Goal: Task Accomplishment & Management: Use online tool/utility

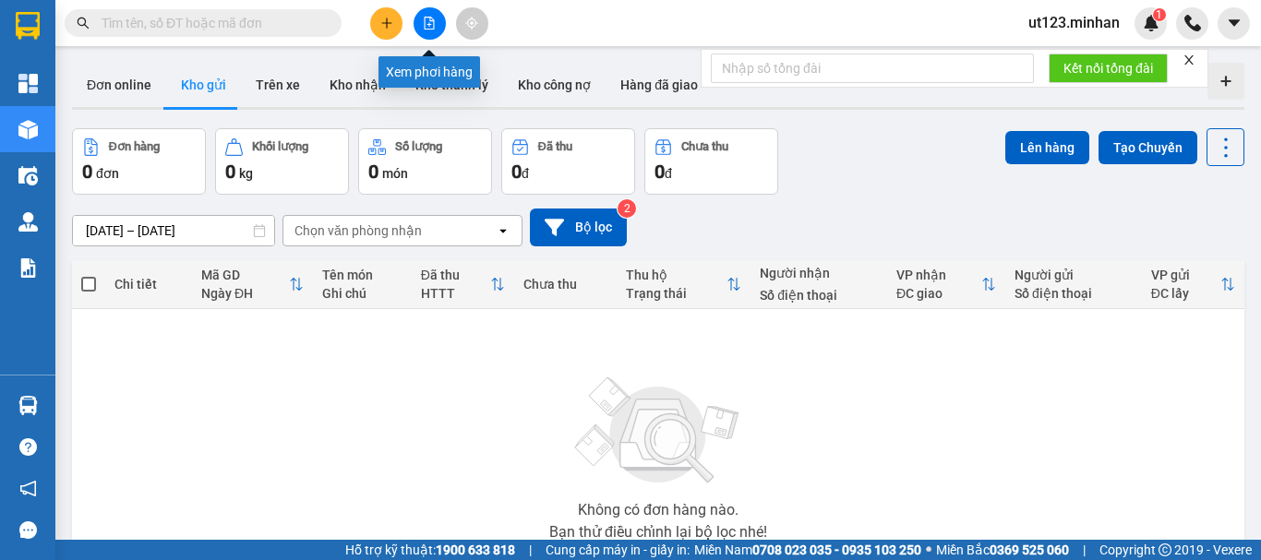
click at [428, 22] on icon "file-add" at bounding box center [429, 23] width 13 height 13
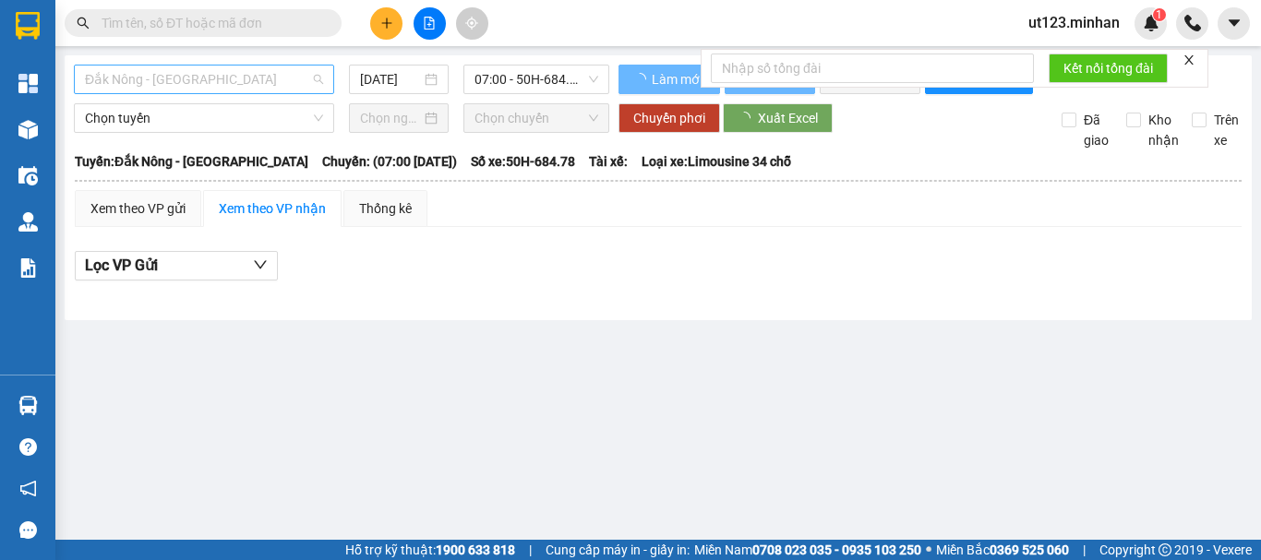
click at [234, 71] on span "Đắk Nông - [GEOGRAPHIC_DATA]" at bounding box center [204, 80] width 238 height 28
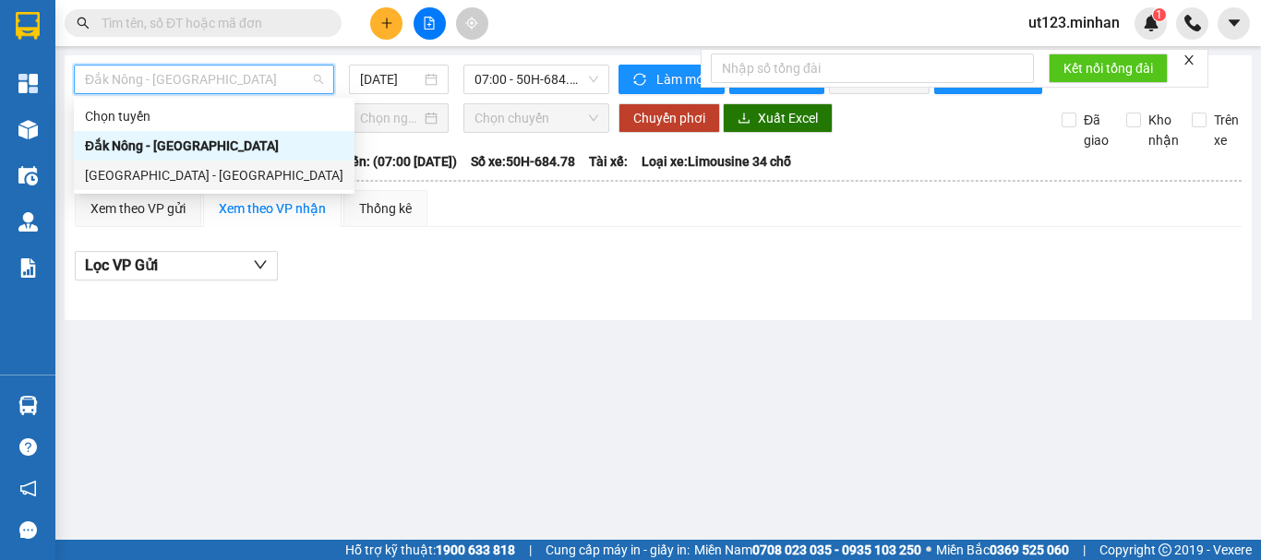
click at [227, 171] on div "[GEOGRAPHIC_DATA] - [GEOGRAPHIC_DATA]" at bounding box center [214, 175] width 258 height 20
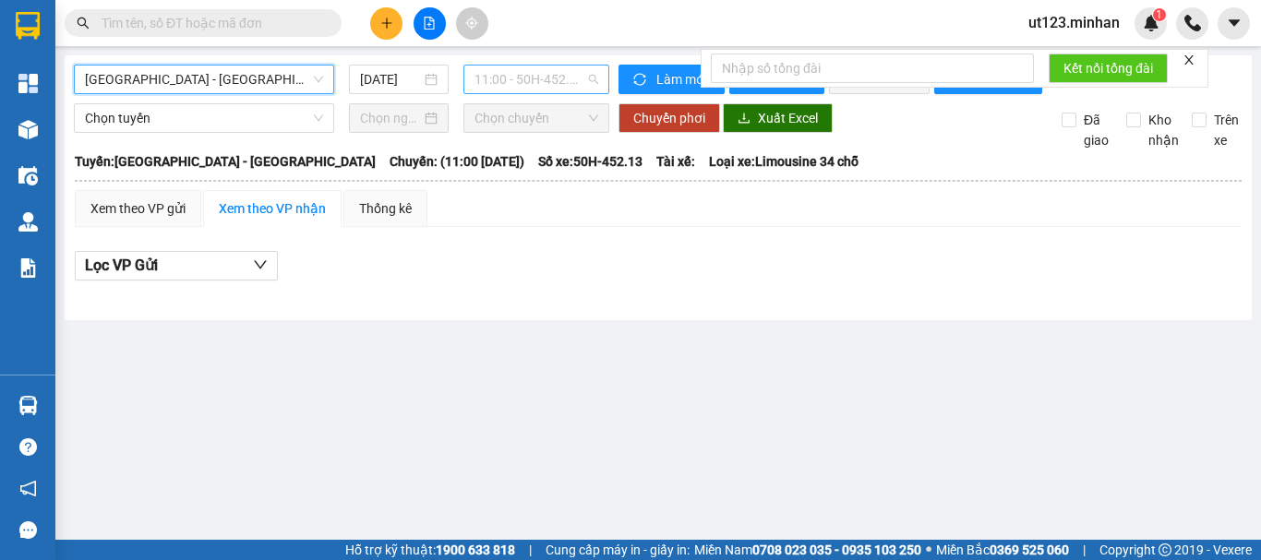
click at [546, 84] on span "11:00 - 50H-452.13" at bounding box center [536, 80] width 124 height 28
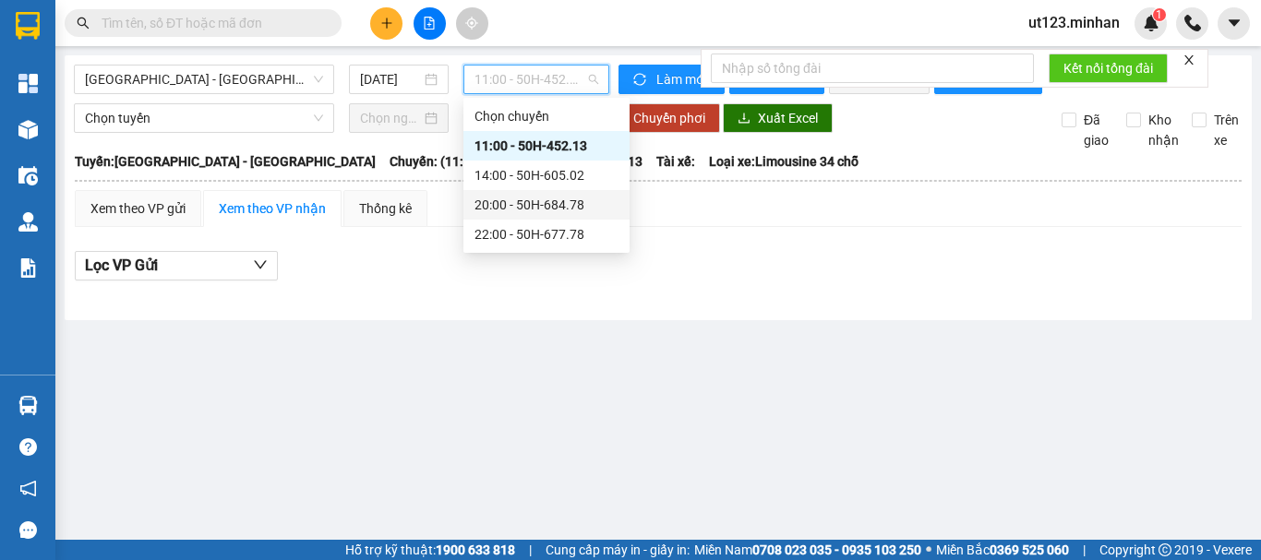
click at [551, 212] on div "20:00 - 50H-684.78" at bounding box center [546, 205] width 144 height 20
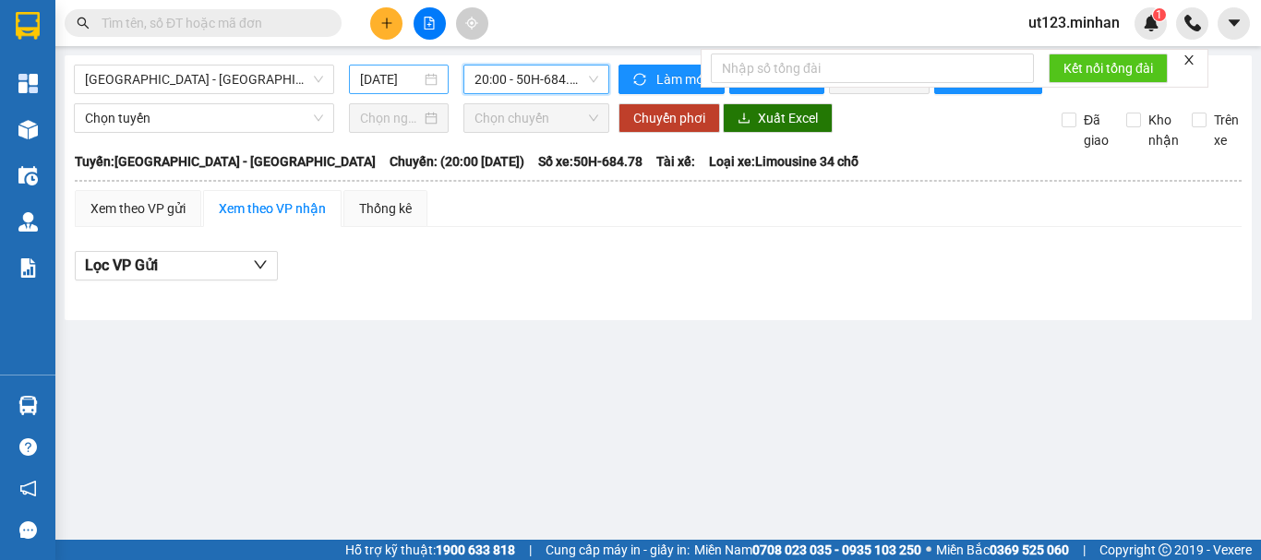
click at [423, 78] on div "[DATE]" at bounding box center [399, 79] width 78 height 20
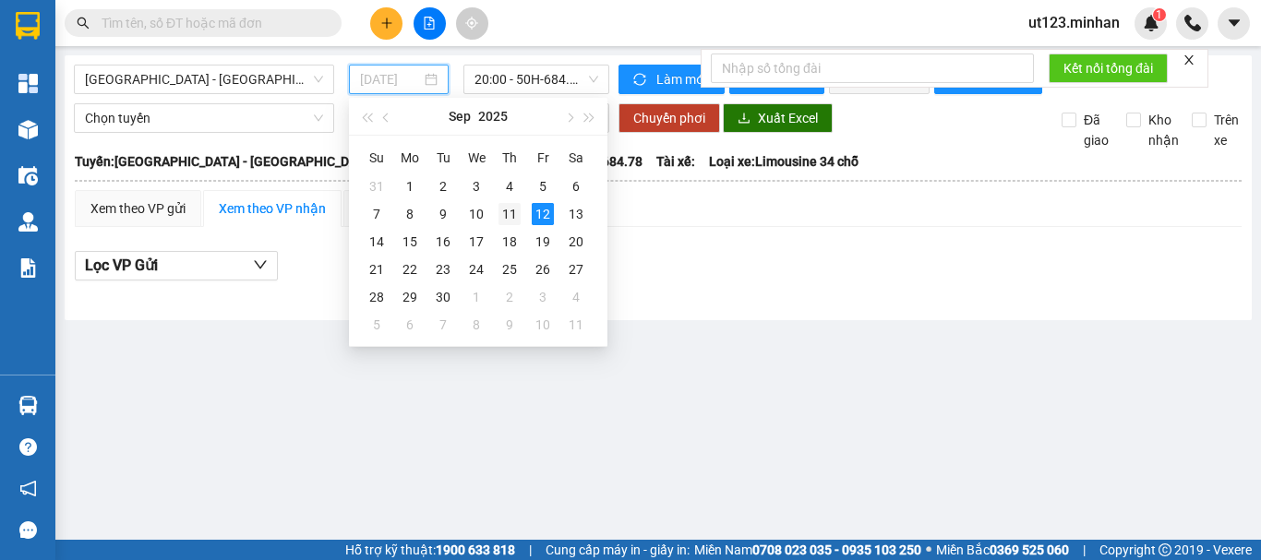
click at [514, 215] on div "11" at bounding box center [509, 214] width 22 height 22
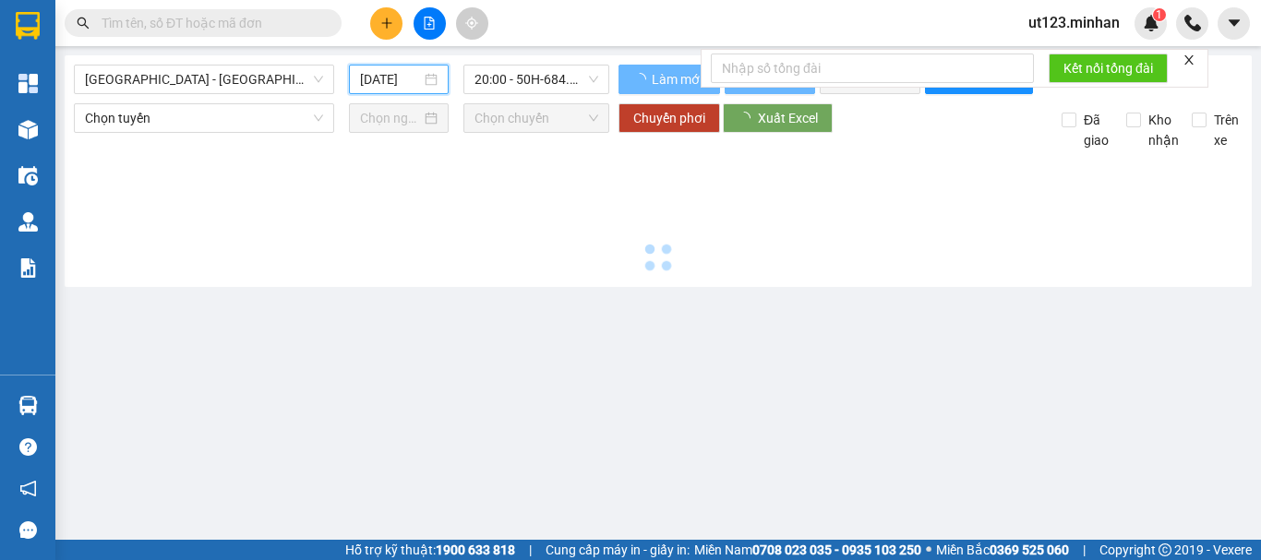
type input "[DATE]"
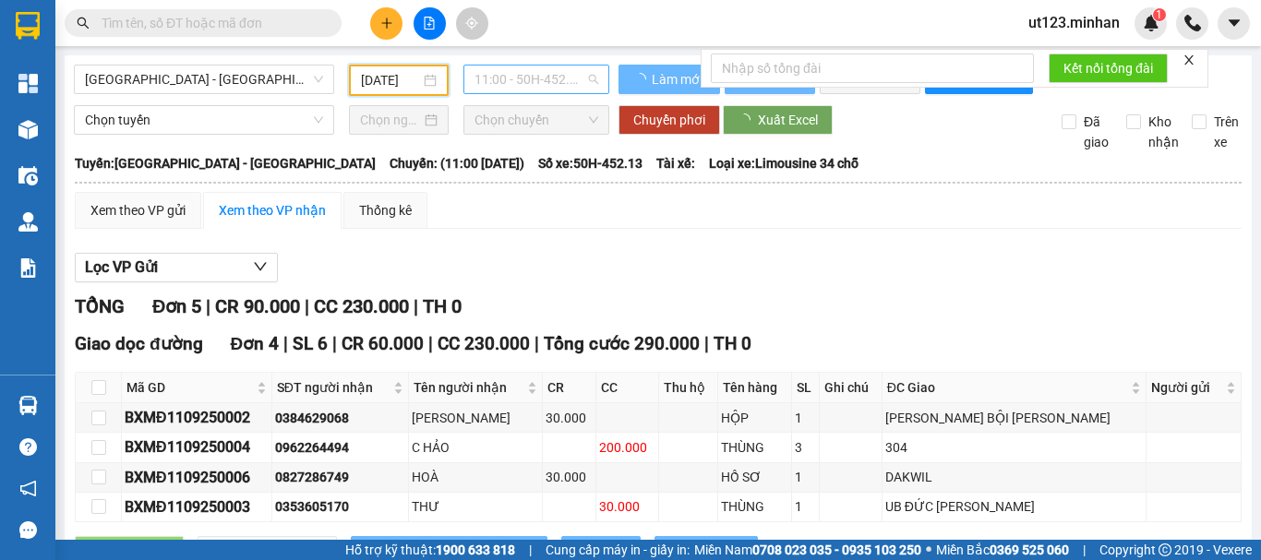
click at [562, 73] on span "11:00 - 50H-452.13" at bounding box center [536, 80] width 124 height 28
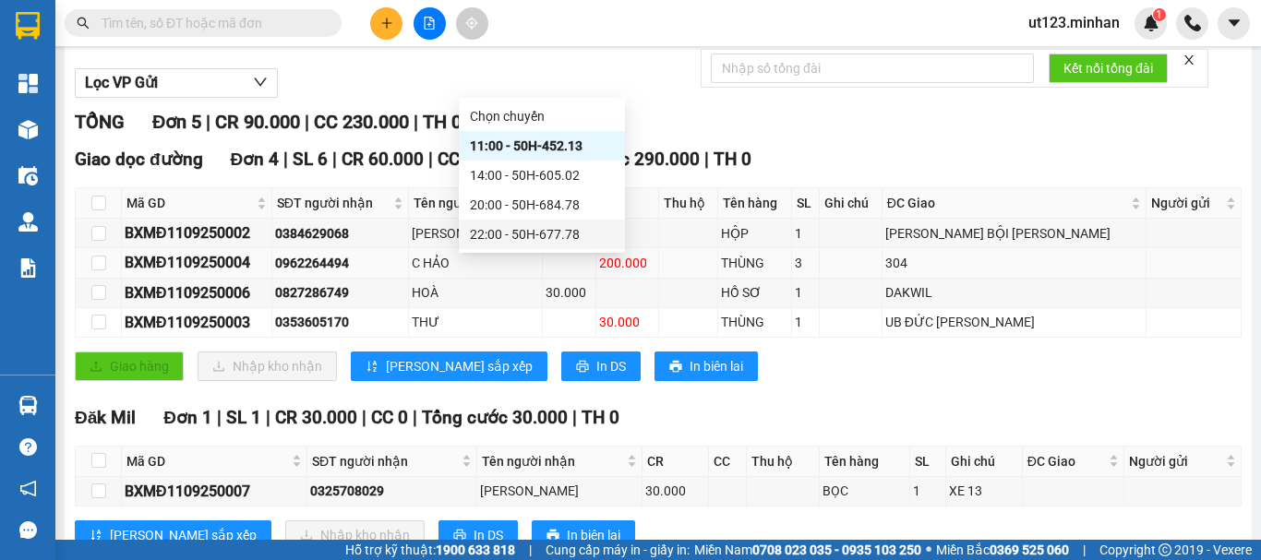
scroll to position [260, 0]
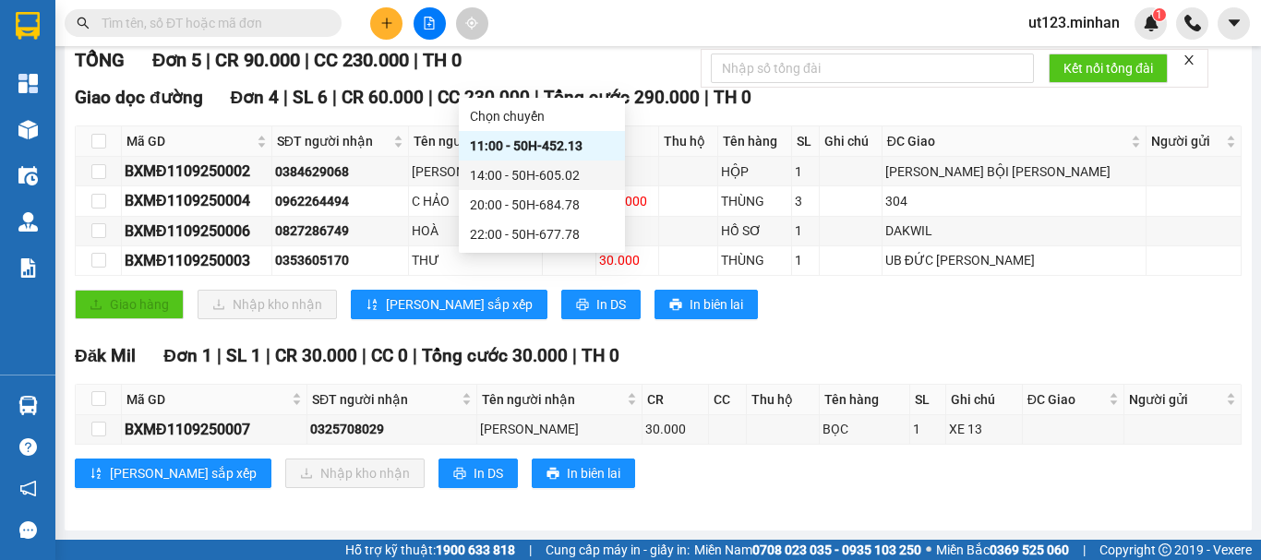
click at [533, 174] on div "14:00 - 50H-605.02" at bounding box center [542, 175] width 144 height 20
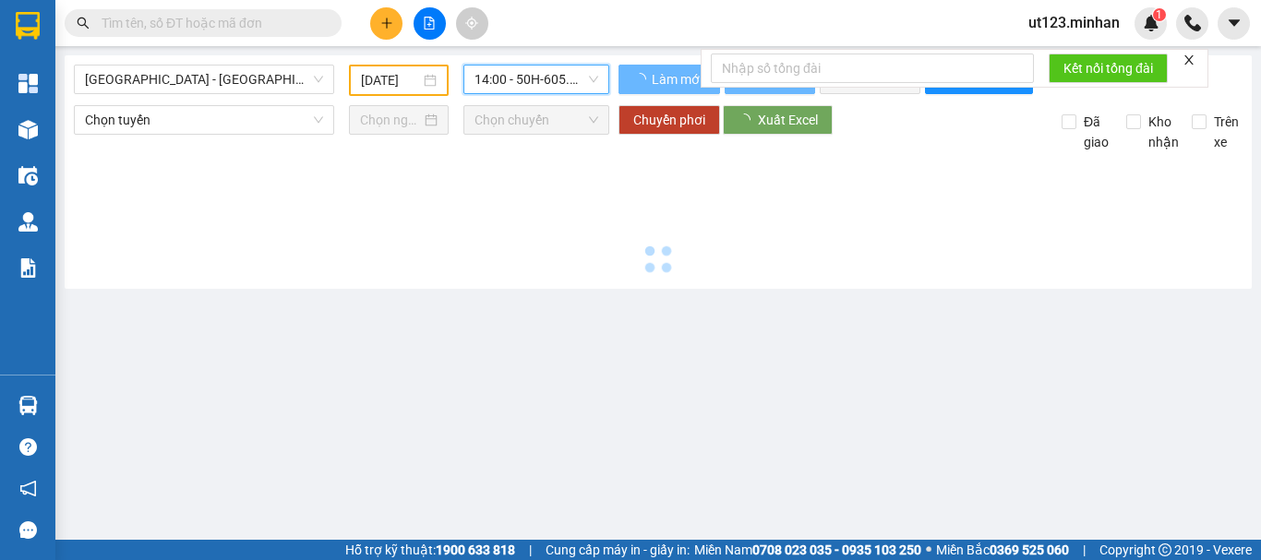
scroll to position [0, 0]
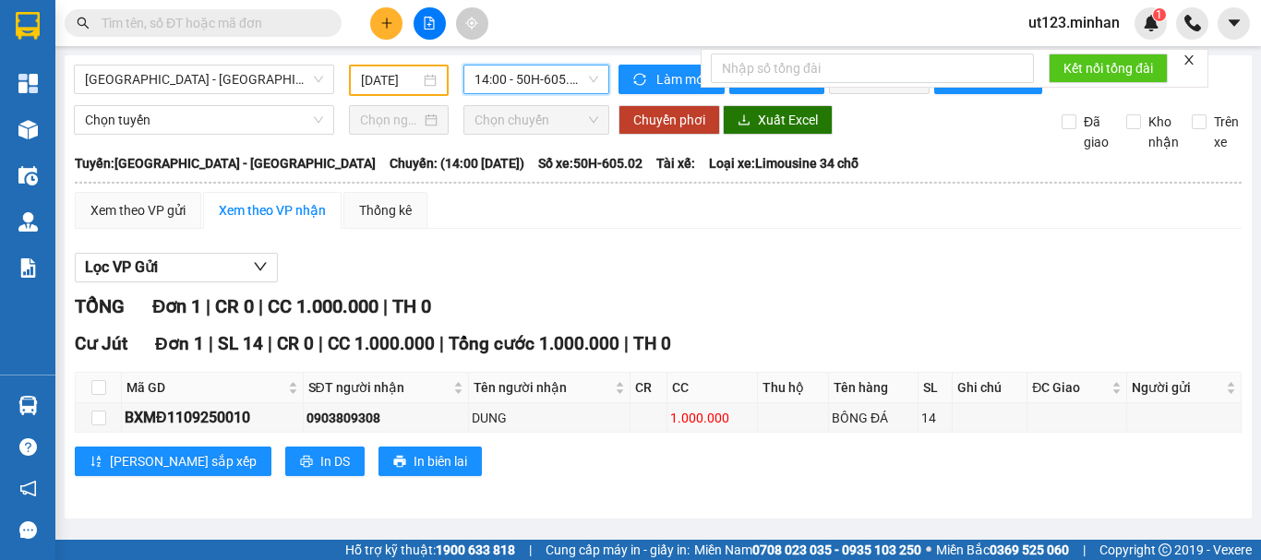
scroll to position [2, 0]
click at [568, 78] on span "14:00 - 50H-605.02" at bounding box center [536, 80] width 124 height 28
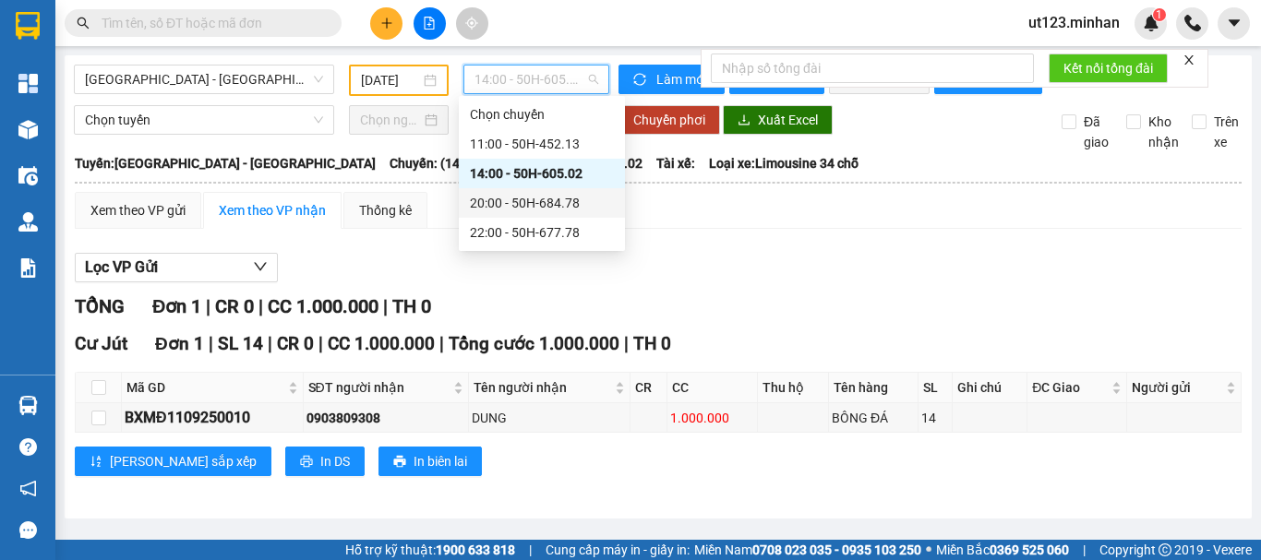
click at [564, 193] on div "20:00 - 50H-684.78" at bounding box center [542, 203] width 144 height 20
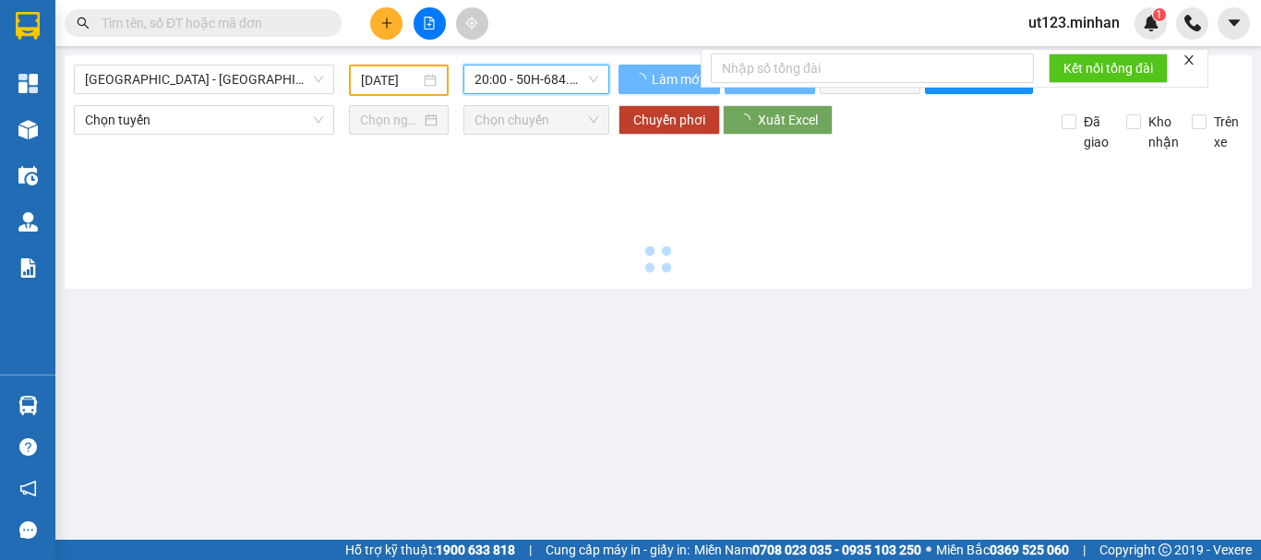
scroll to position [0, 0]
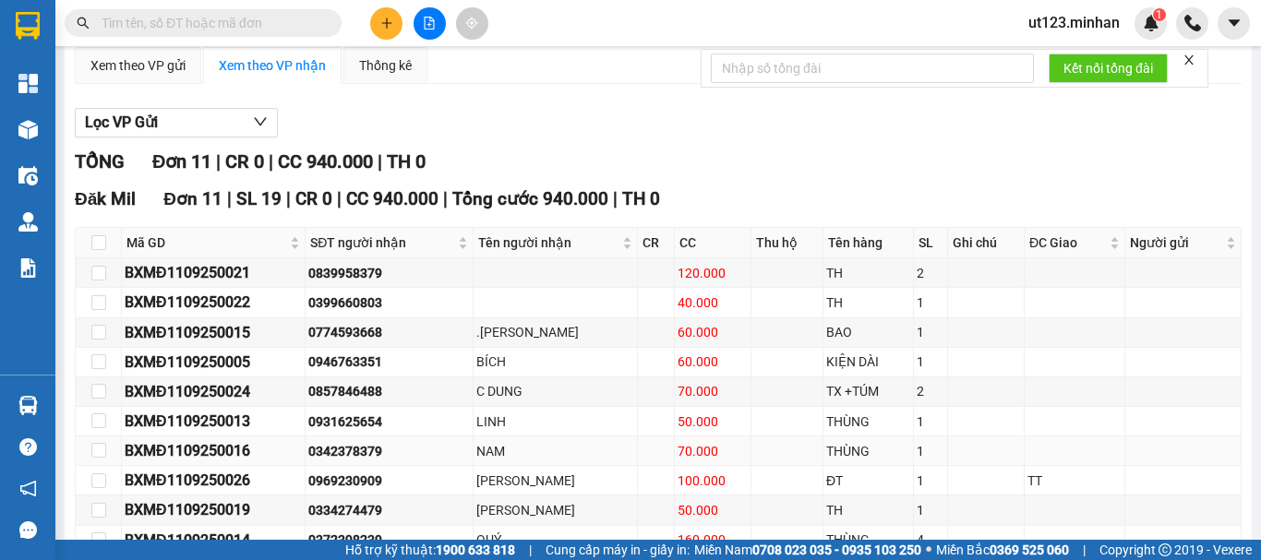
scroll to position [299, 0]
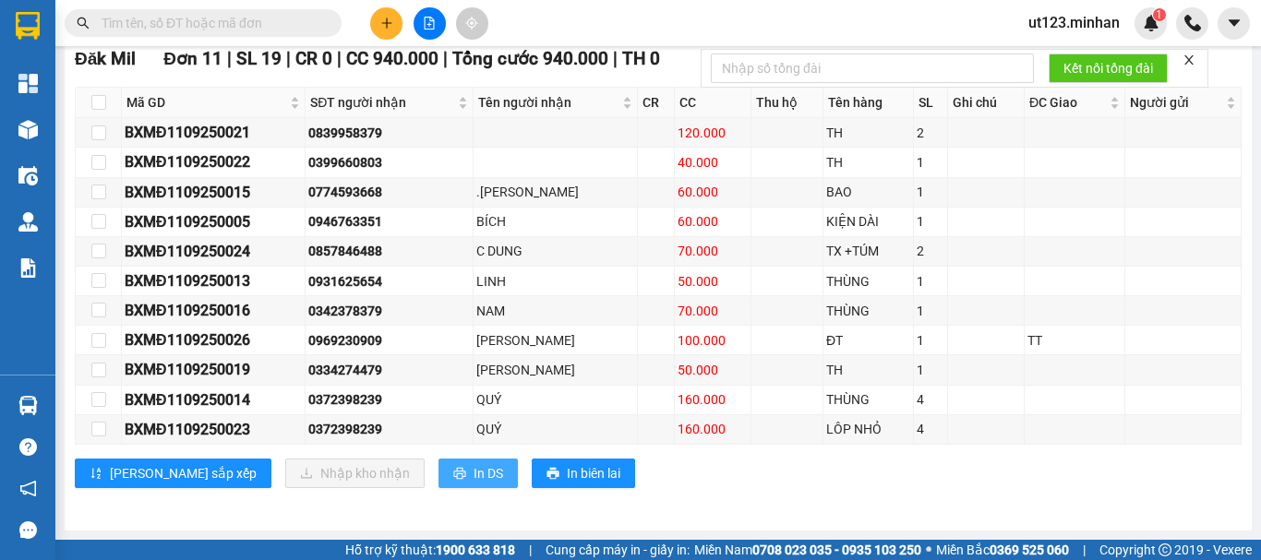
click at [438, 475] on button "In DS" at bounding box center [477, 474] width 79 height 30
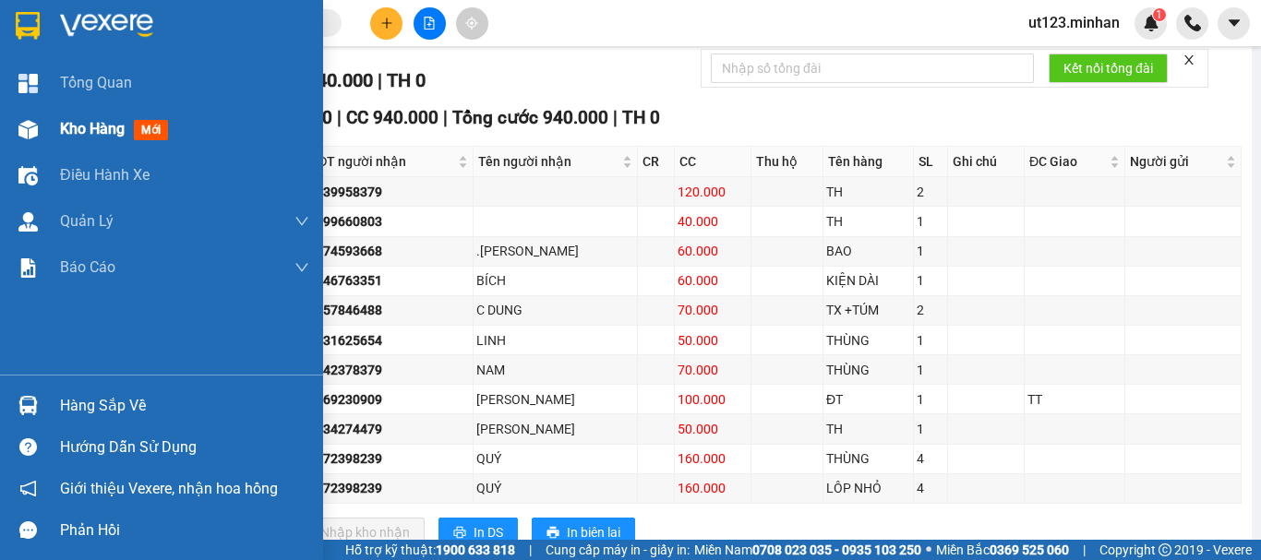
scroll to position [207, 0]
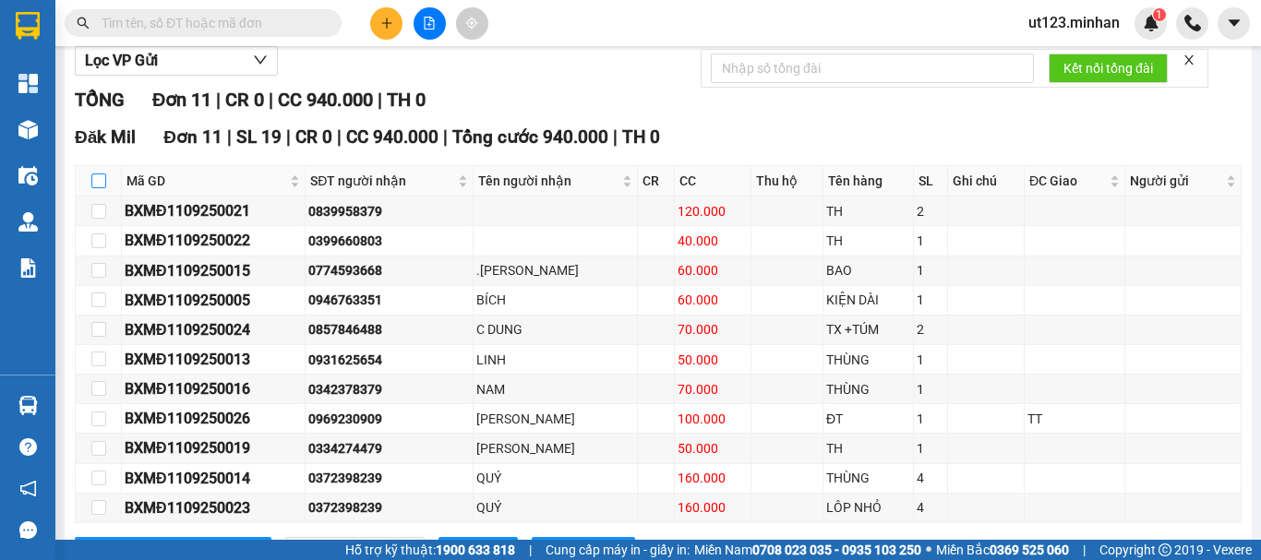
click at [98, 188] on input "checkbox" at bounding box center [98, 181] width 15 height 15
checkbox input "true"
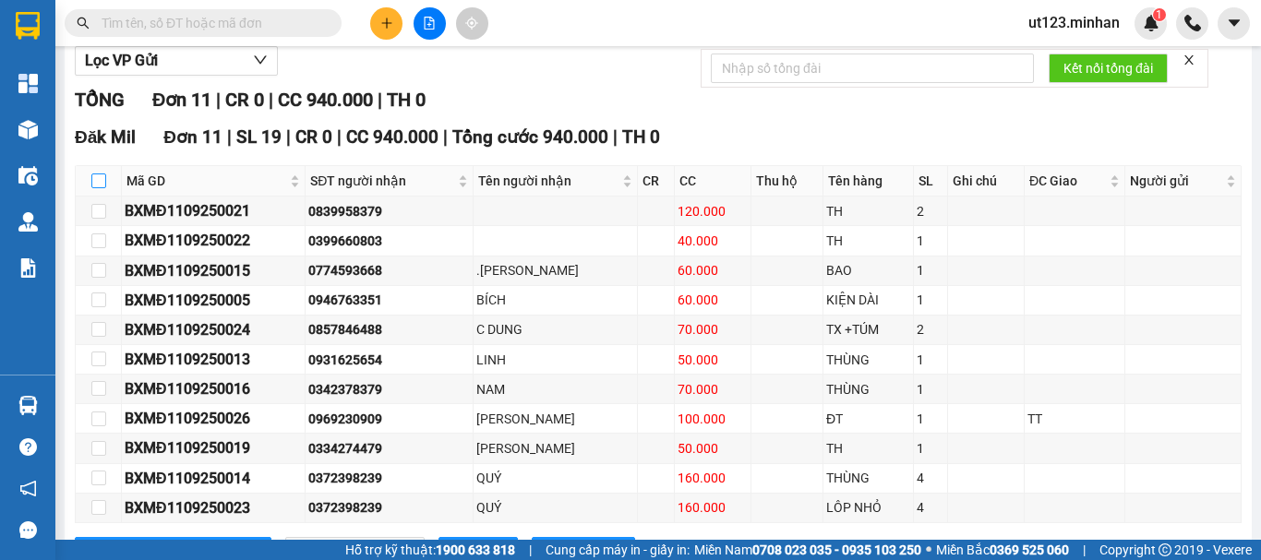
checkbox input "true"
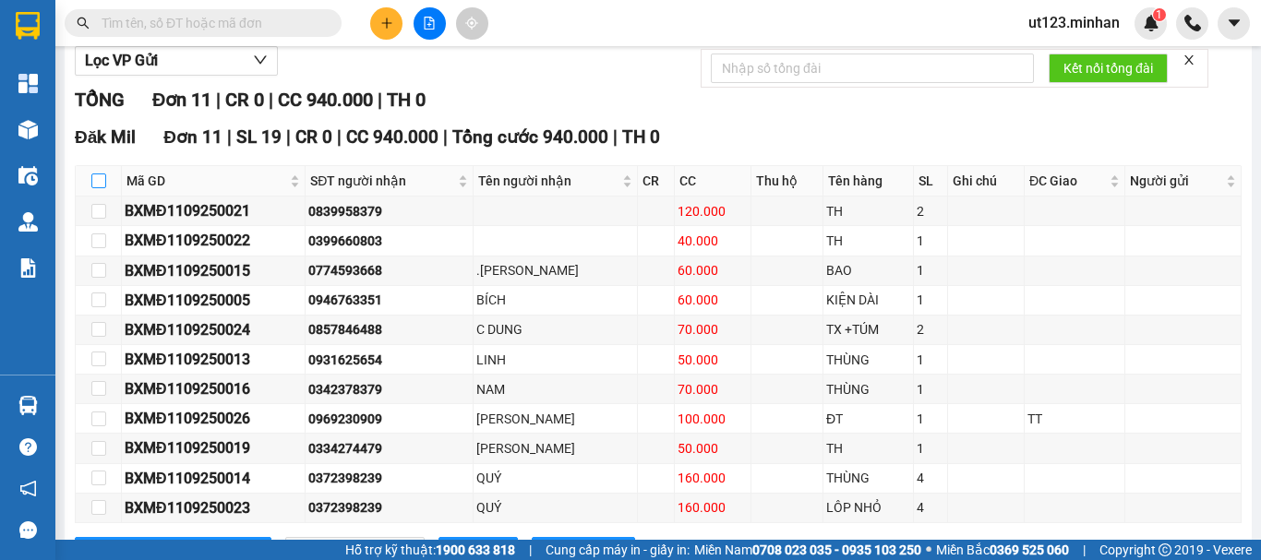
checkbox input "true"
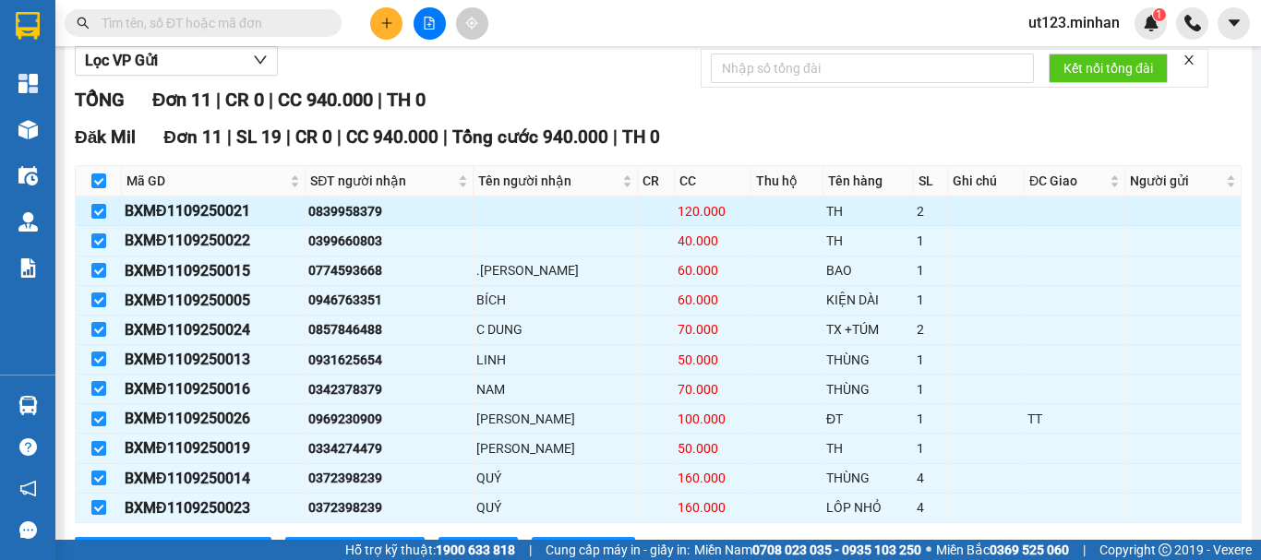
scroll to position [299, 0]
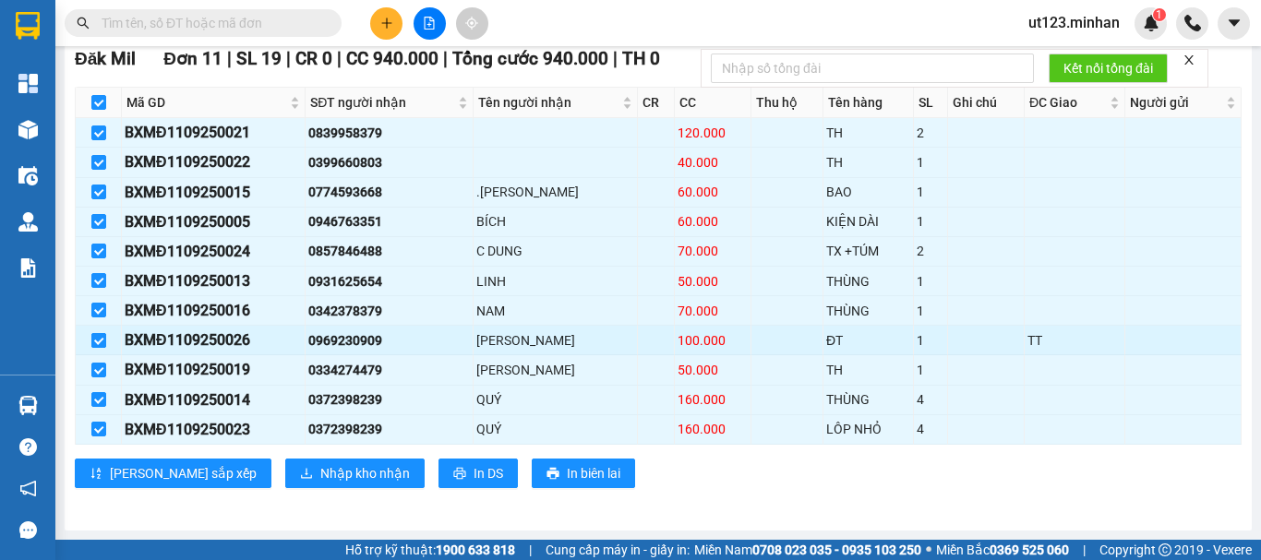
click at [92, 337] on input "checkbox" at bounding box center [98, 340] width 15 height 15
checkbox input "false"
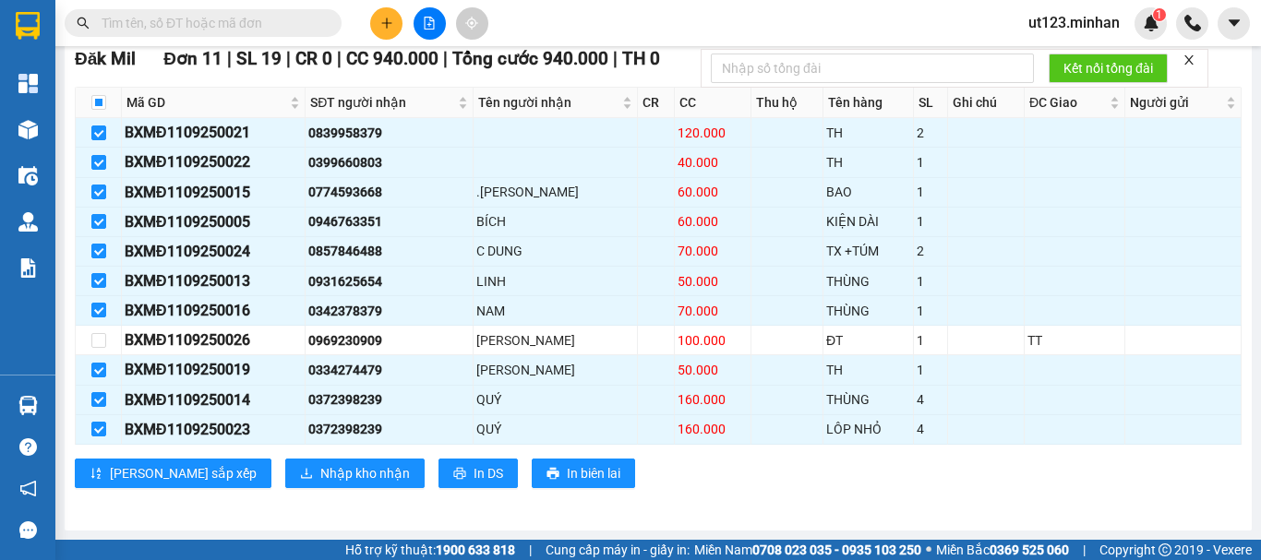
click at [284, 457] on div "Đăk Mil Đơn 11 | SL 19 | CR 0 | CC 940.000 | [PERSON_NAME] 940.000 | TH 0 Mã GD…" at bounding box center [658, 273] width 1167 height 456
click at [320, 474] on span "Nhập kho nhận" at bounding box center [365, 473] width 90 height 20
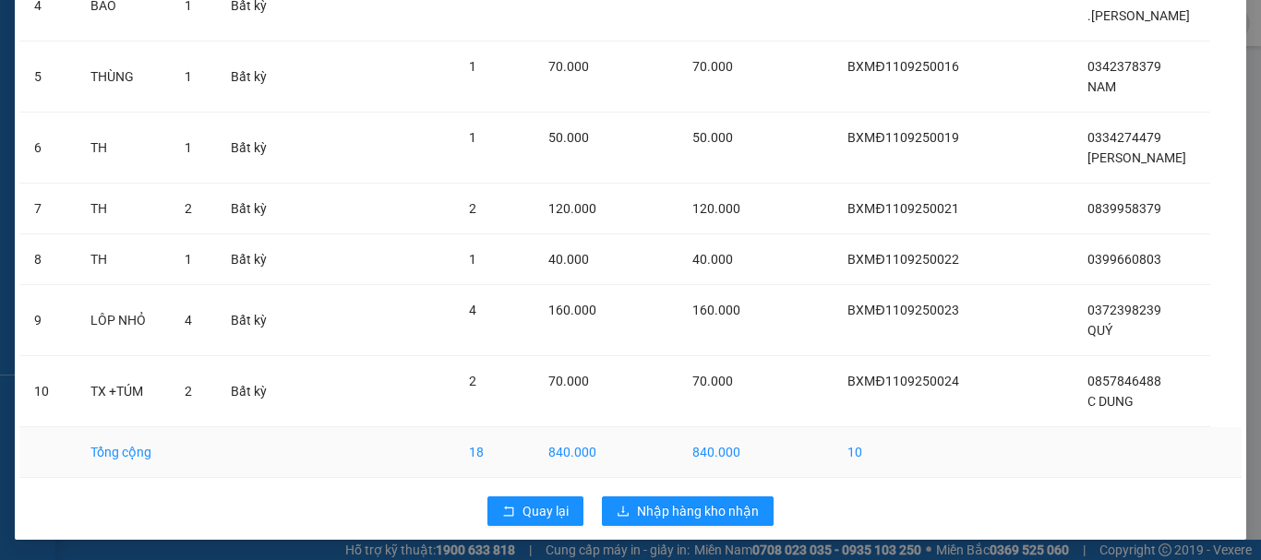
scroll to position [400, 0]
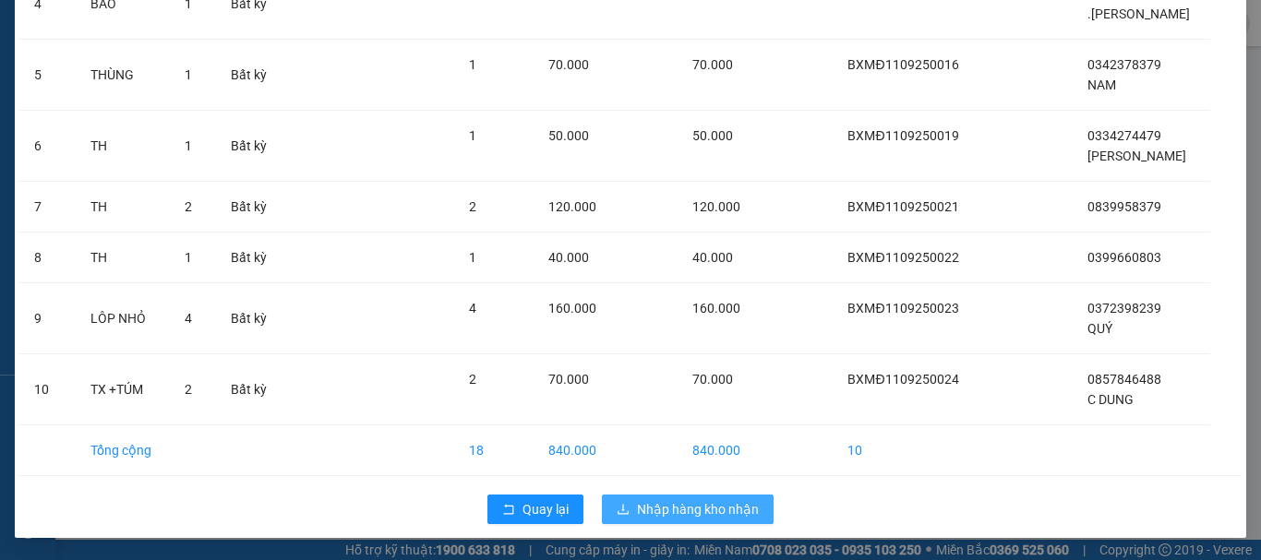
click at [708, 508] on span "Nhập hàng kho nhận" at bounding box center [698, 509] width 122 height 20
